Goal: Information Seeking & Learning: Learn about a topic

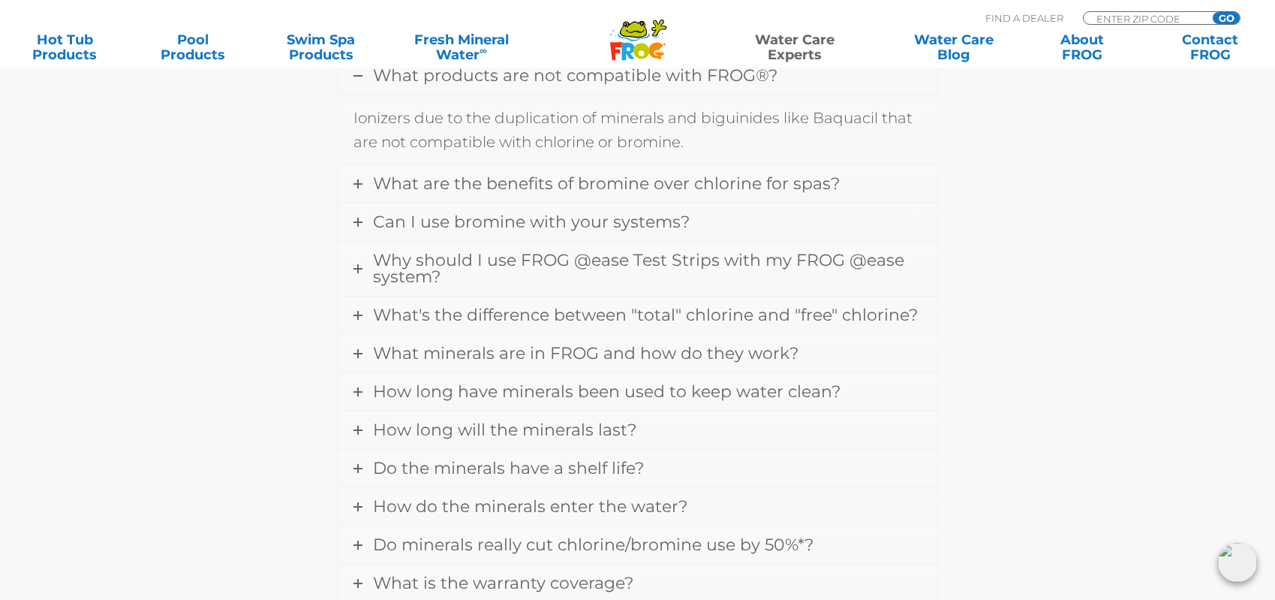
scroll to position [546, 0]
click at [546, 191] on span "What are the benefits of bromine over chlorine for spas?" at bounding box center [606, 183] width 467 height 20
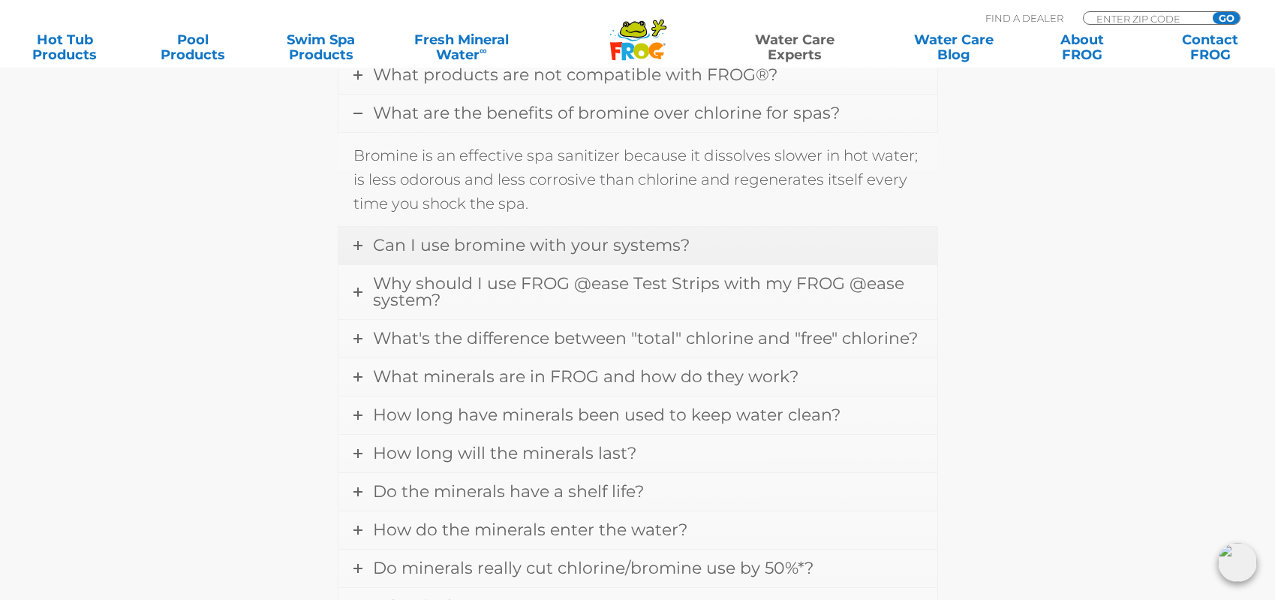
click at [548, 250] on span "Can I use bromine with your systems?" at bounding box center [531, 245] width 317 height 20
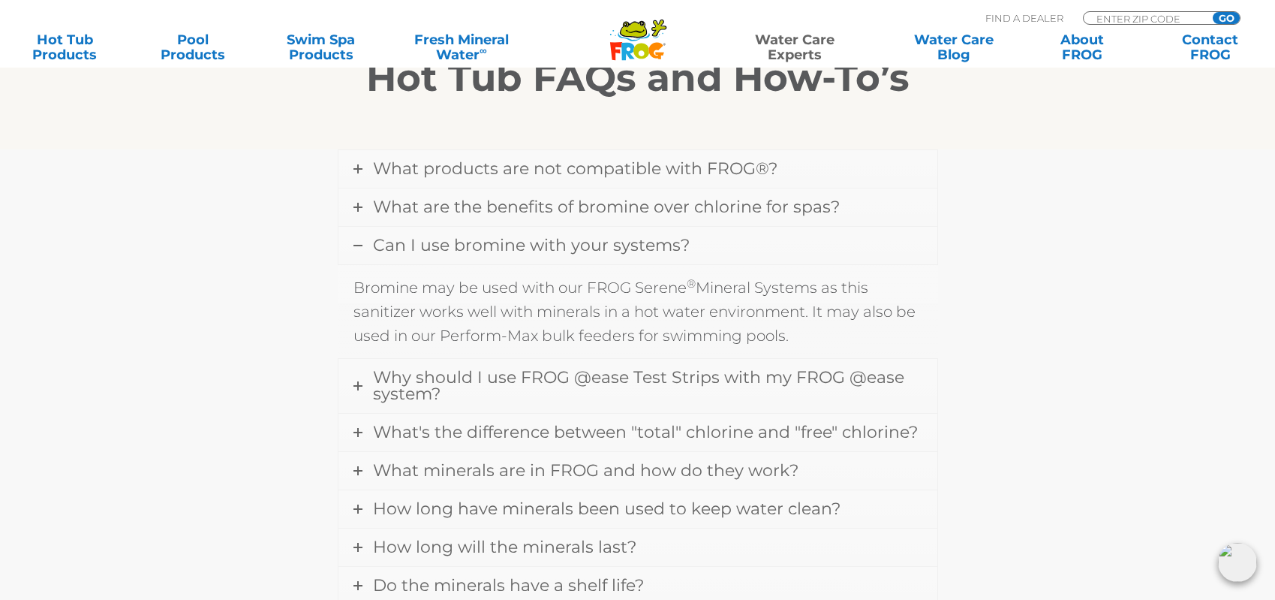
scroll to position [454, 0]
click at [649, 380] on span "Why should I use FROG @ease Test Strips with my FROG @ease system?" at bounding box center [638, 383] width 531 height 37
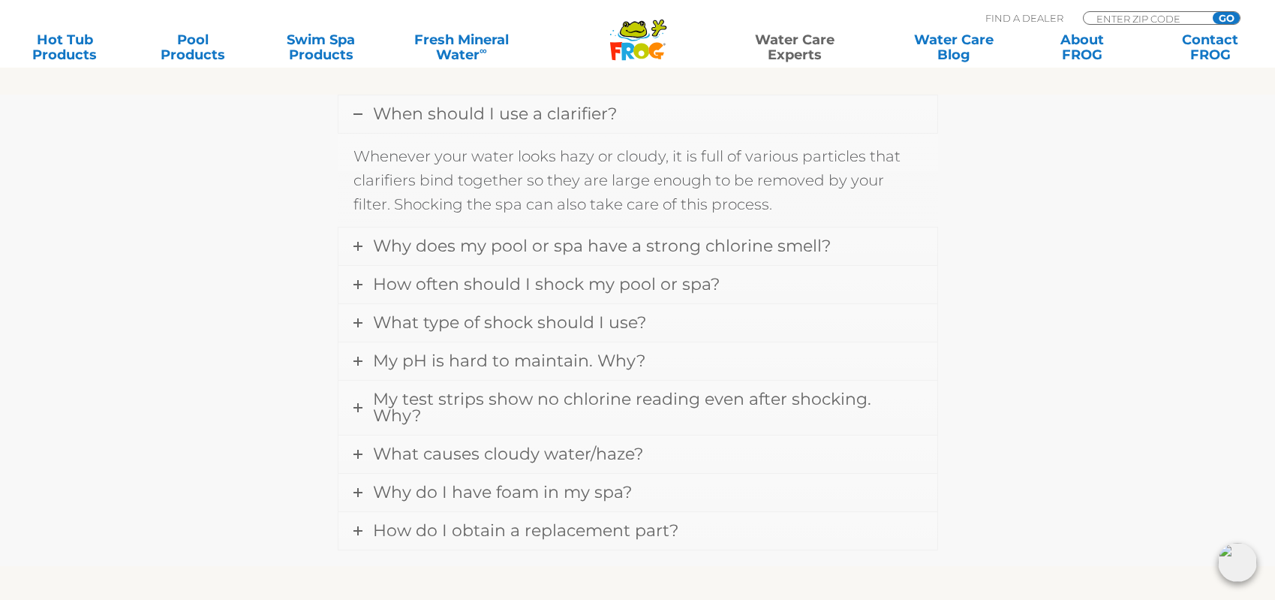
scroll to position [1859, 0]
click at [519, 284] on span "How often should I shock my pool or spa?" at bounding box center [546, 285] width 347 height 20
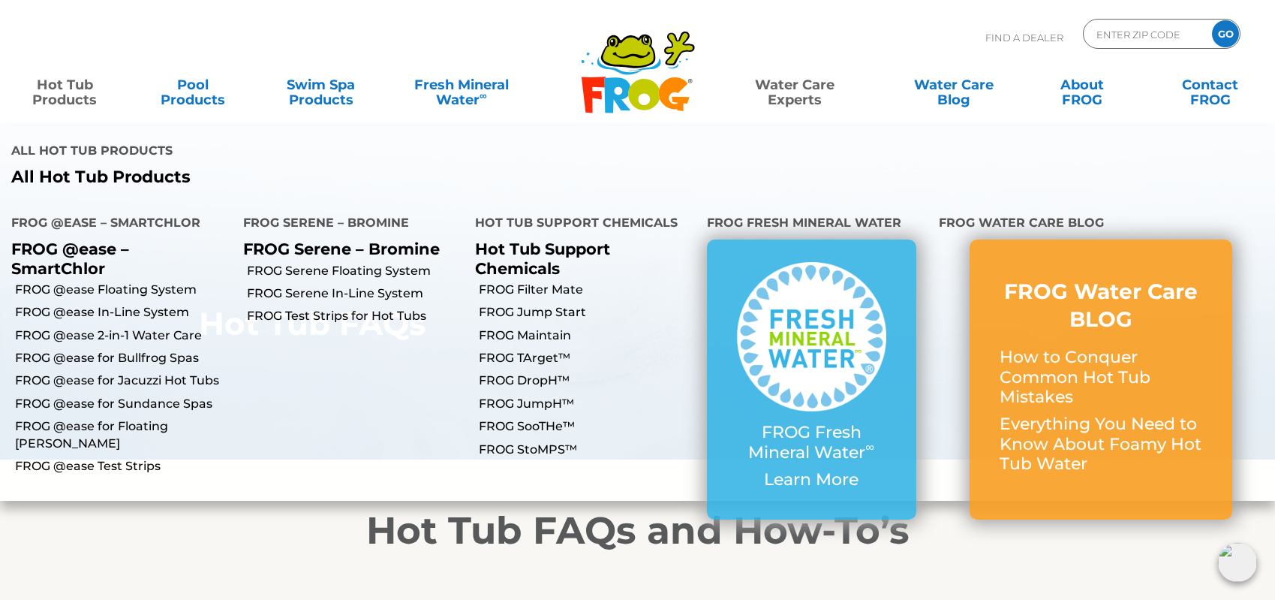
click at [76, 95] on link "Hot Tub Products" at bounding box center [65, 85] width 100 height 30
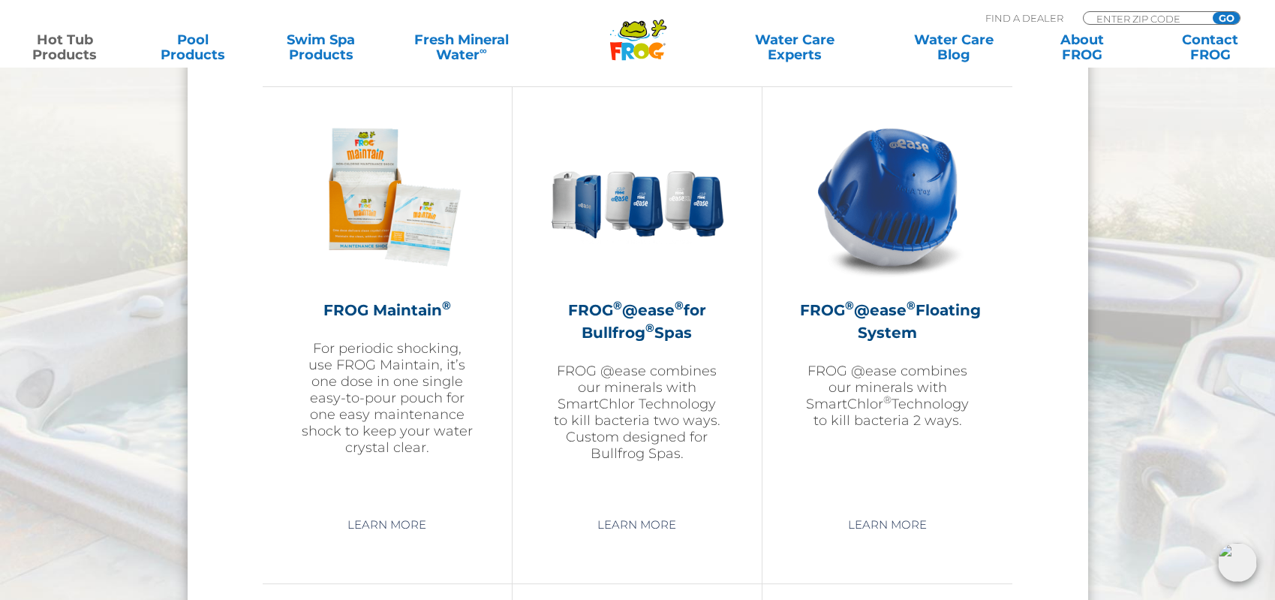
scroll to position [1673, 0]
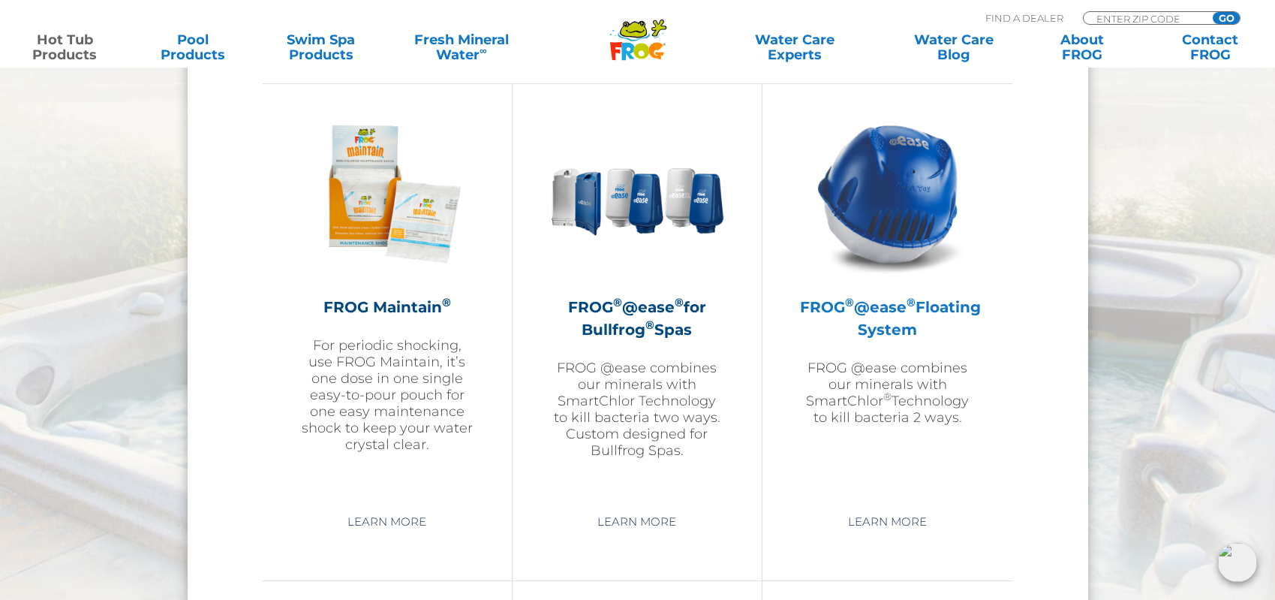
click at [885, 333] on h2 "FROG ® @ease ® Floating System" at bounding box center [887, 318] width 175 height 45
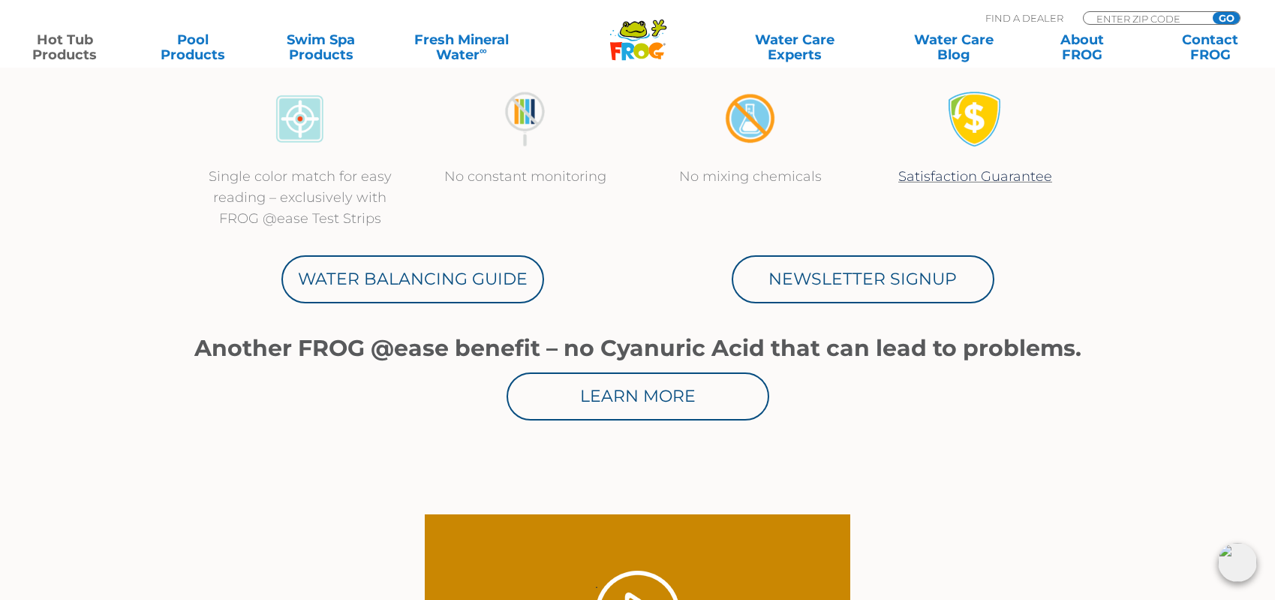
scroll to position [729, 0]
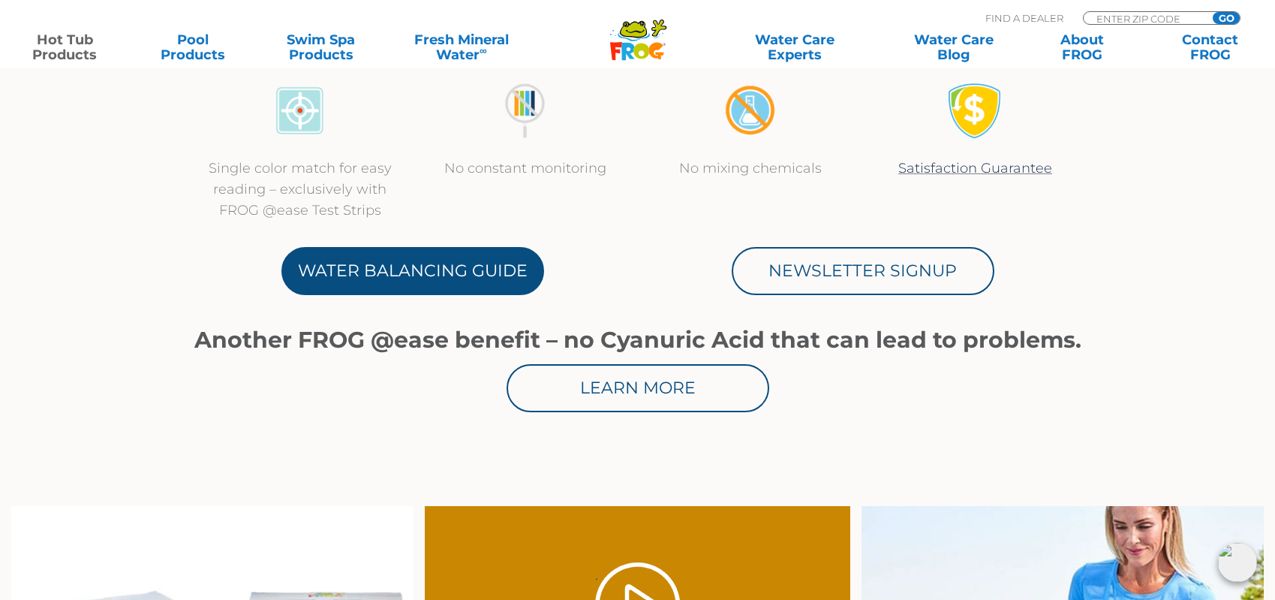
click at [470, 275] on link "Water Balancing Guide" at bounding box center [412, 271] width 263 height 48
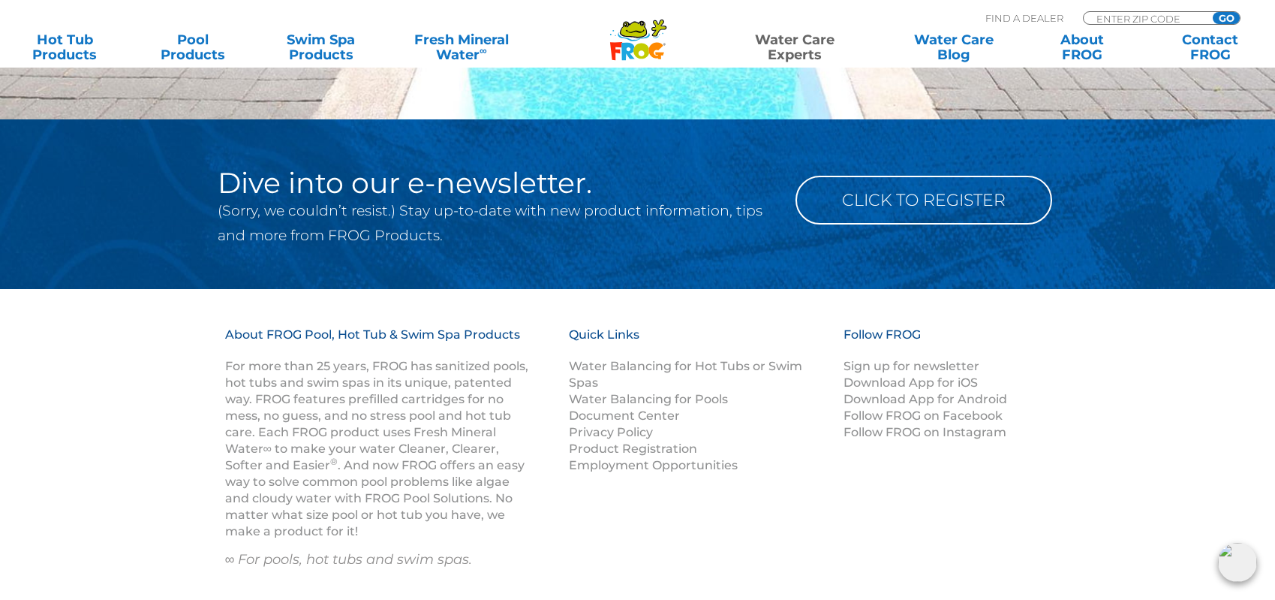
scroll to position [2019, 0]
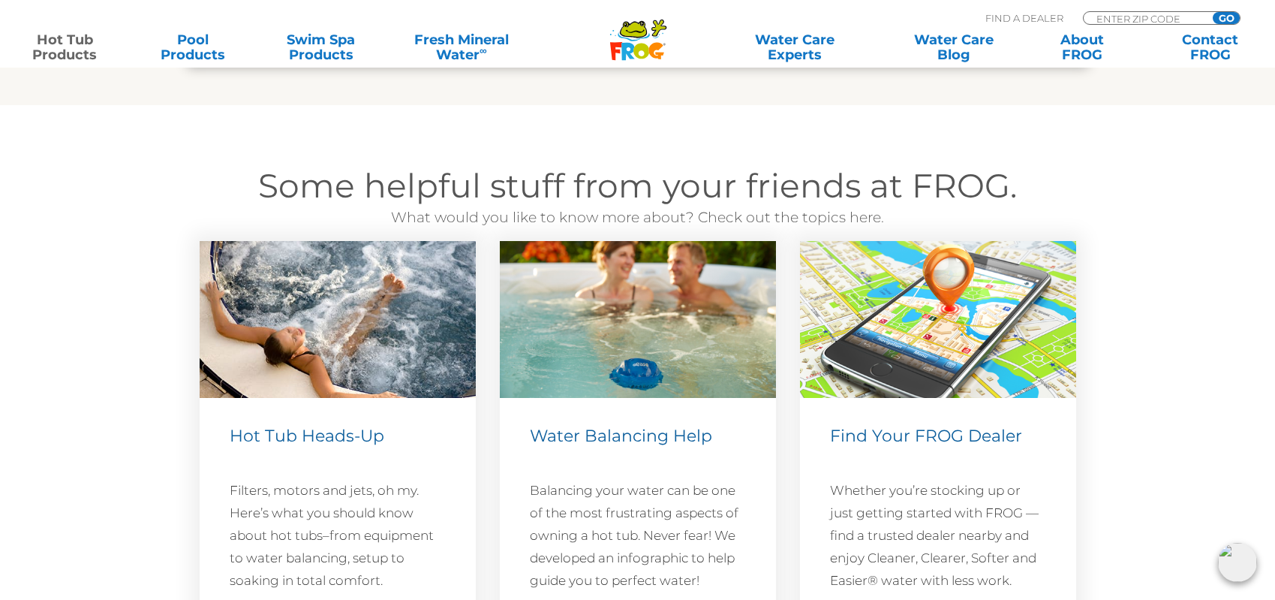
scroll to position [4225, 0]
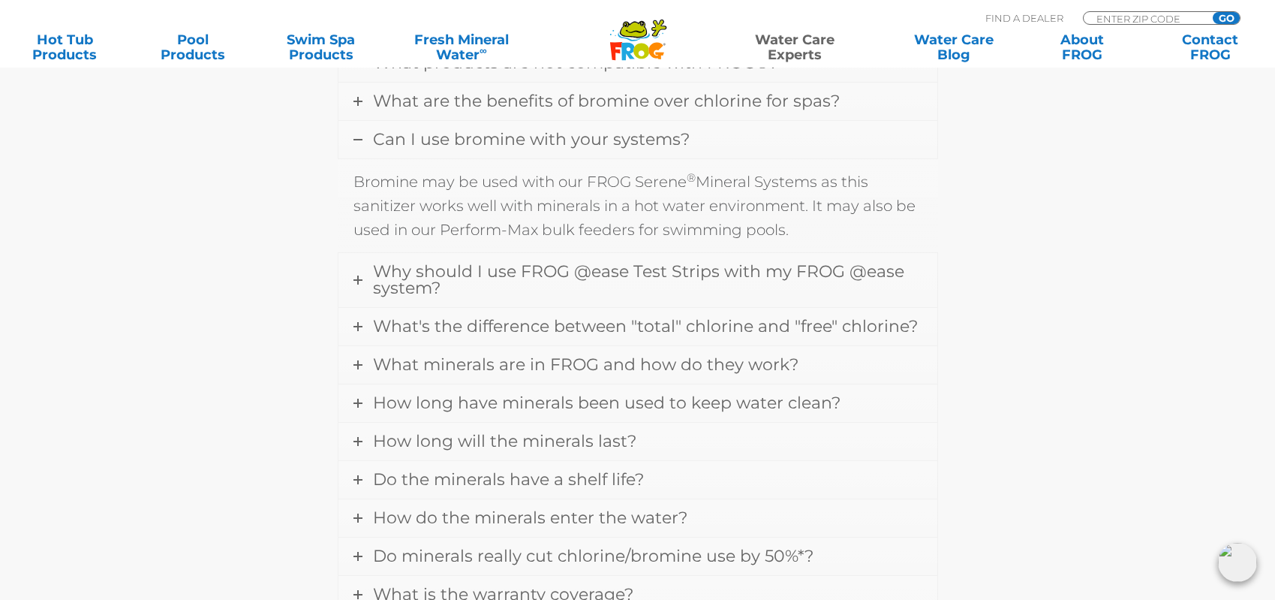
scroll to position [454, 0]
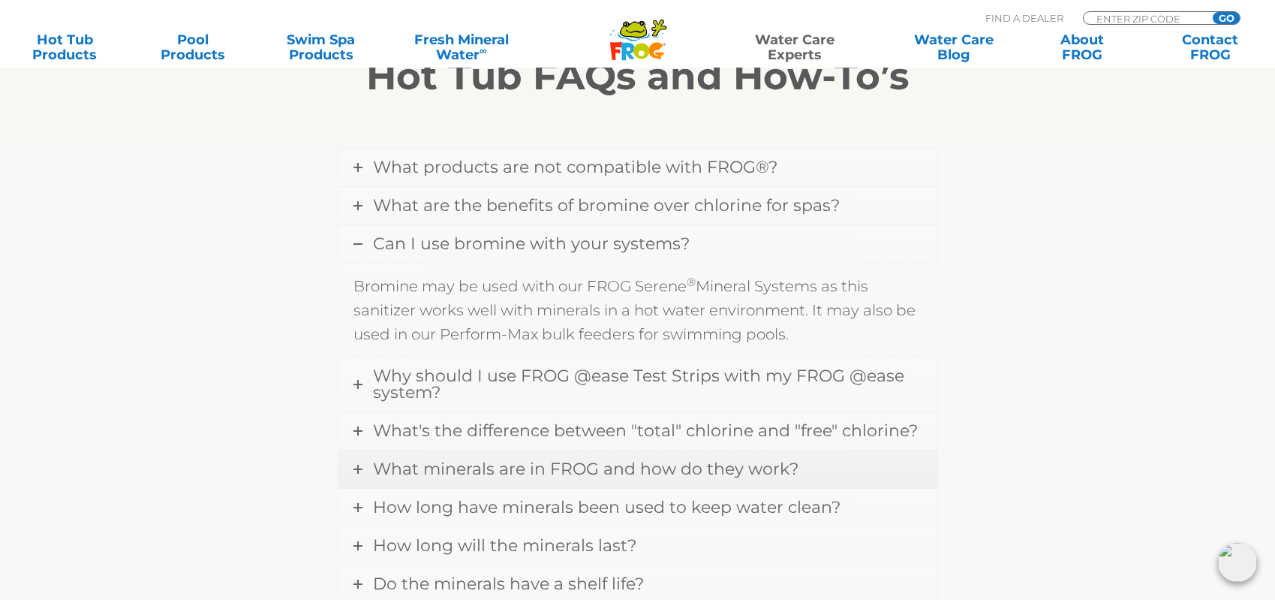
click at [438, 462] on span "What minerals are in FROG and how do they work?" at bounding box center [585, 468] width 425 height 20
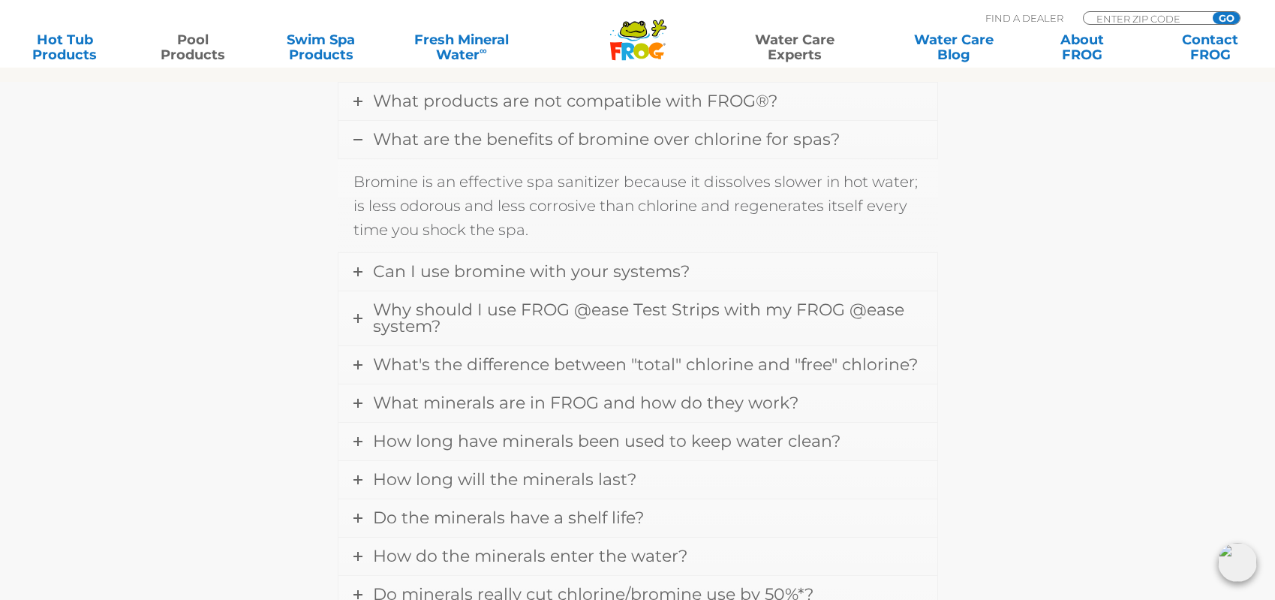
scroll to position [546, 0]
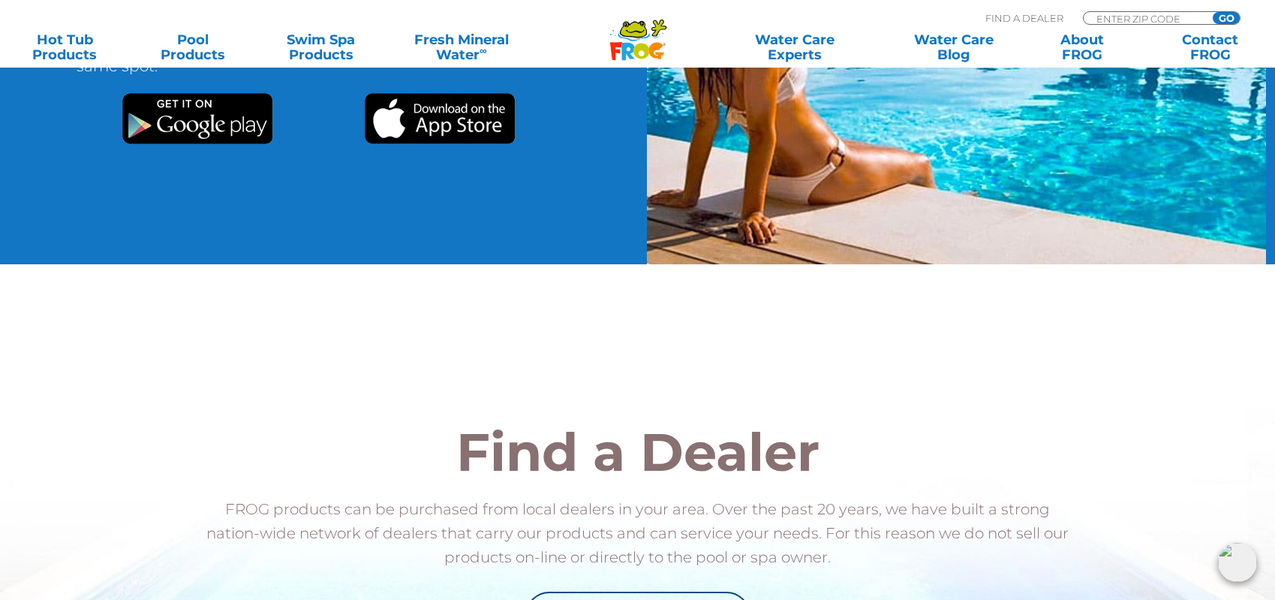
scroll to position [1225, 0]
